Goal: Check status: Check status

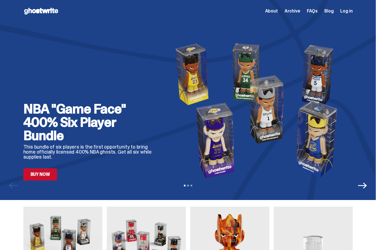
click at [349, 11] on span "Log in" at bounding box center [346, 11] width 12 height 4
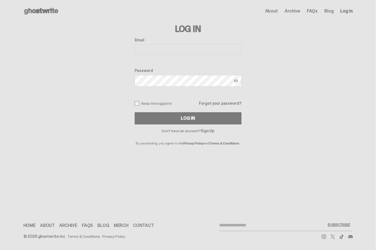
click at [154, 50] on input "Email" at bounding box center [188, 50] width 107 height 12
type input "**********"
click at [182, 122] on button "Log In" at bounding box center [188, 118] width 107 height 12
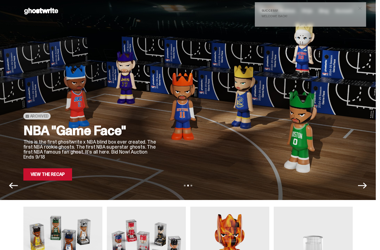
click at [362, 10] on span "close" at bounding box center [360, 9] width 6 height 6
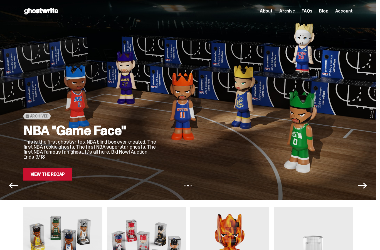
click at [346, 12] on span "Account" at bounding box center [344, 11] width 18 height 4
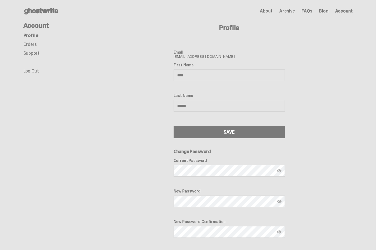
click at [31, 46] on link "Orders" at bounding box center [29, 44] width 13 height 6
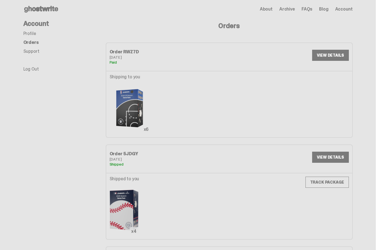
scroll to position [2, 0]
click at [329, 56] on link "VIEW DETAILS" at bounding box center [330, 55] width 36 height 11
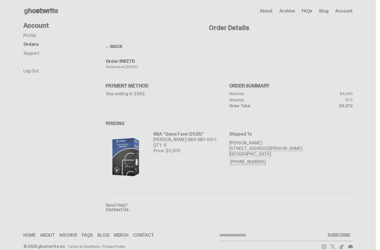
click at [122, 45] on link "BACK" at bounding box center [114, 47] width 17 height 6
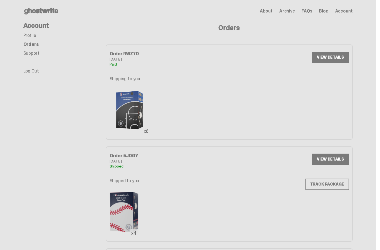
click at [327, 56] on link "VIEW DETAILS" at bounding box center [330, 57] width 36 height 11
